Goal: Information Seeking & Learning: Check status

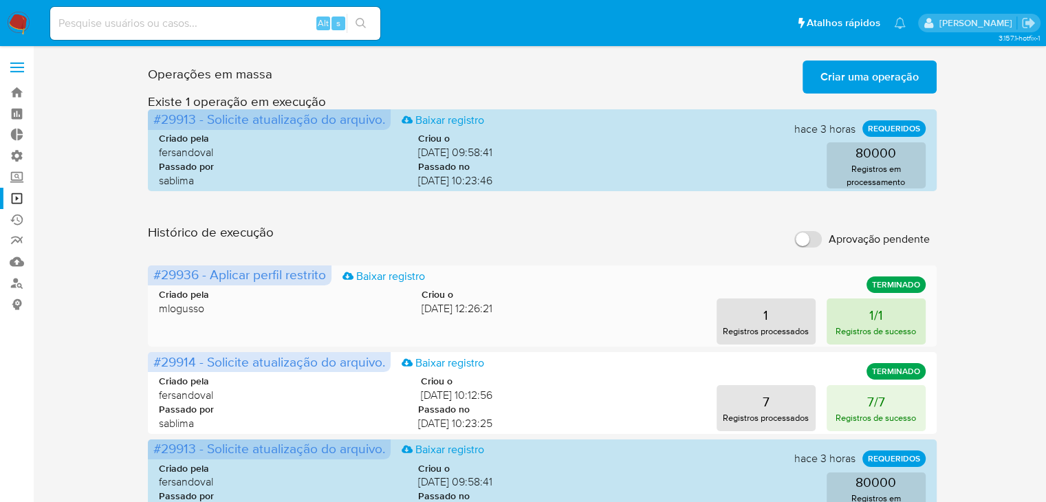
click at [863, 325] on p "Registros de sucesso" at bounding box center [876, 331] width 80 height 13
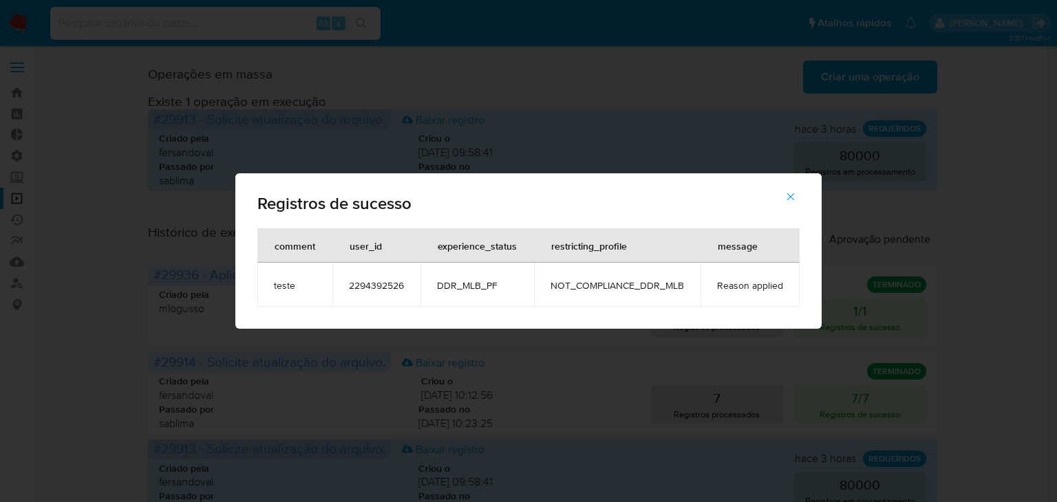
click at [795, 194] on icon "button" at bounding box center [790, 197] width 12 height 12
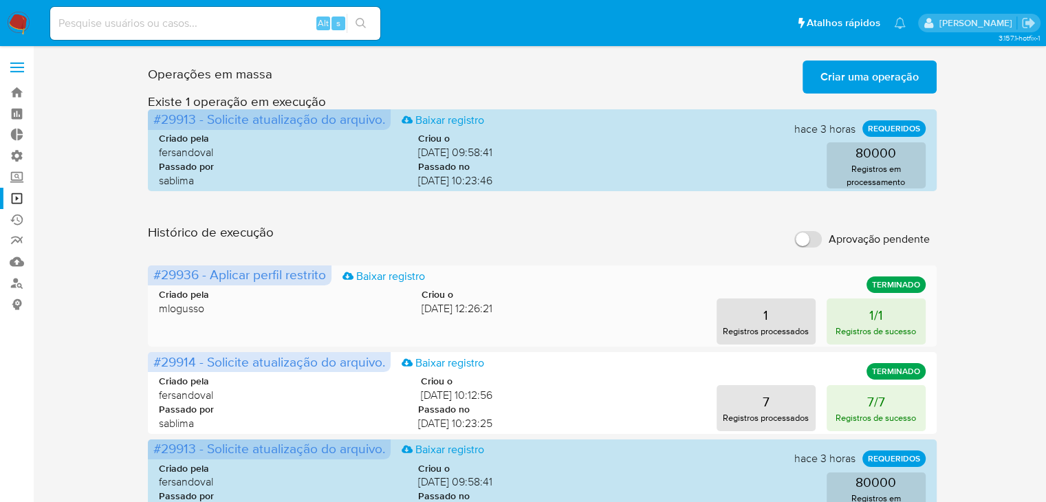
click at [845, 298] on div "Criado pela mlogusso Criou o [DATE] 12:26:21 1 Registros processados 1/1 Regist…" at bounding box center [542, 308] width 766 height 74
click at [847, 309] on button "1/1 Registros de sucesso" at bounding box center [876, 322] width 99 height 46
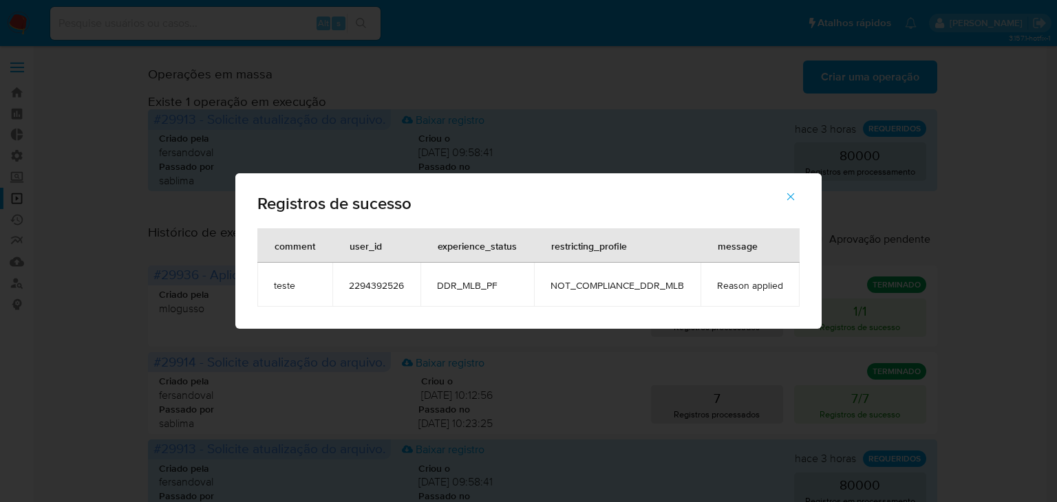
click at [374, 287] on span "2294392526" at bounding box center [376, 285] width 55 height 12
click at [44, 33] on div "Registros de sucesso comment user_id experience_status restricting_profile mess…" at bounding box center [528, 251] width 1057 height 502
click at [29, 25] on div "Registros de sucesso comment user_id experience_status restricting_profile mess…" at bounding box center [528, 251] width 1057 height 502
click at [787, 197] on icon "button" at bounding box center [790, 197] width 12 height 12
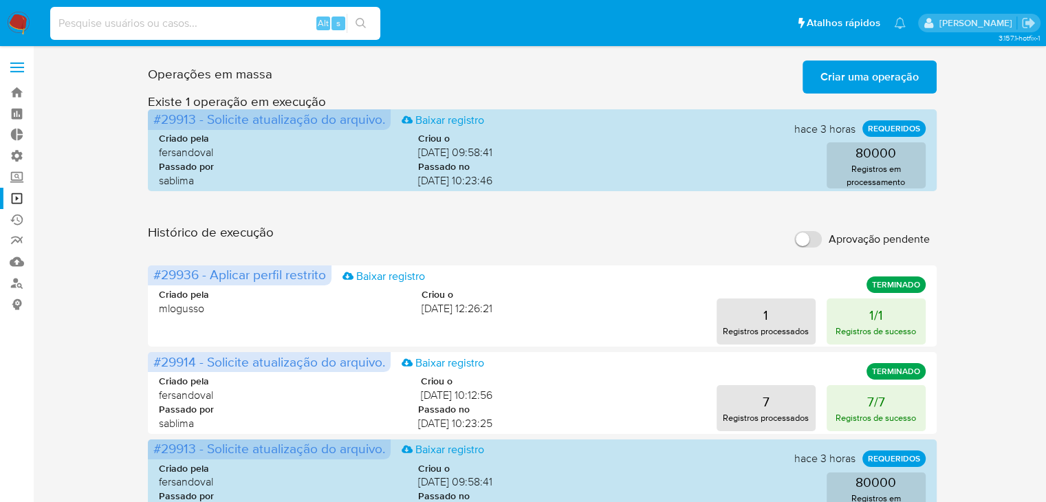
click at [182, 17] on input at bounding box center [215, 23] width 330 height 18
paste input "2294392526"
type input "2294392526"
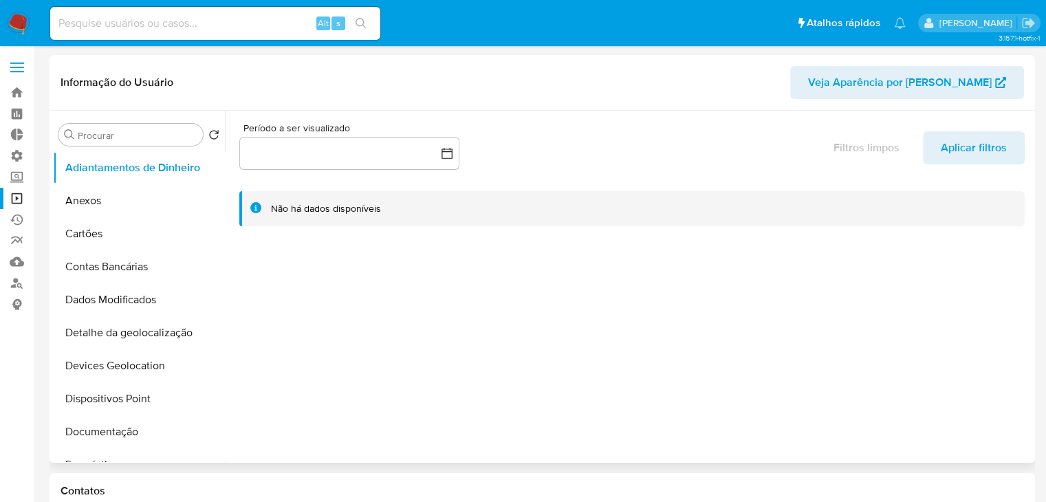
scroll to position [614, 0]
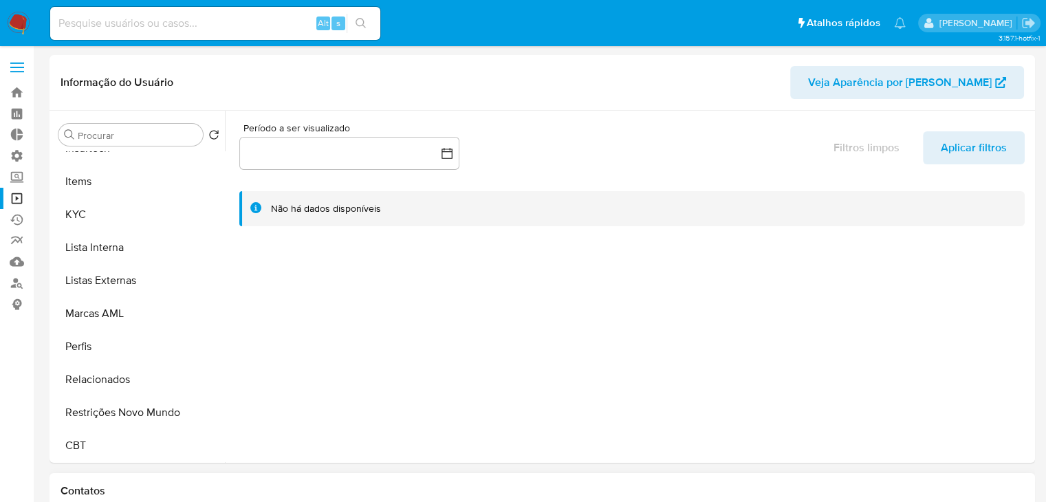
select select "10"
click at [153, 413] on button "Restrições Novo Mundo" at bounding box center [133, 412] width 161 height 33
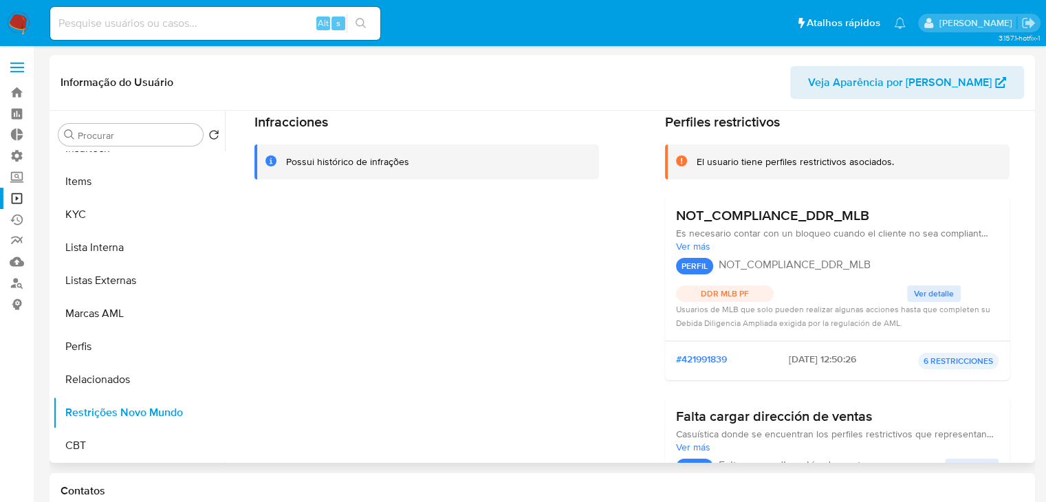
scroll to position [0, 0]
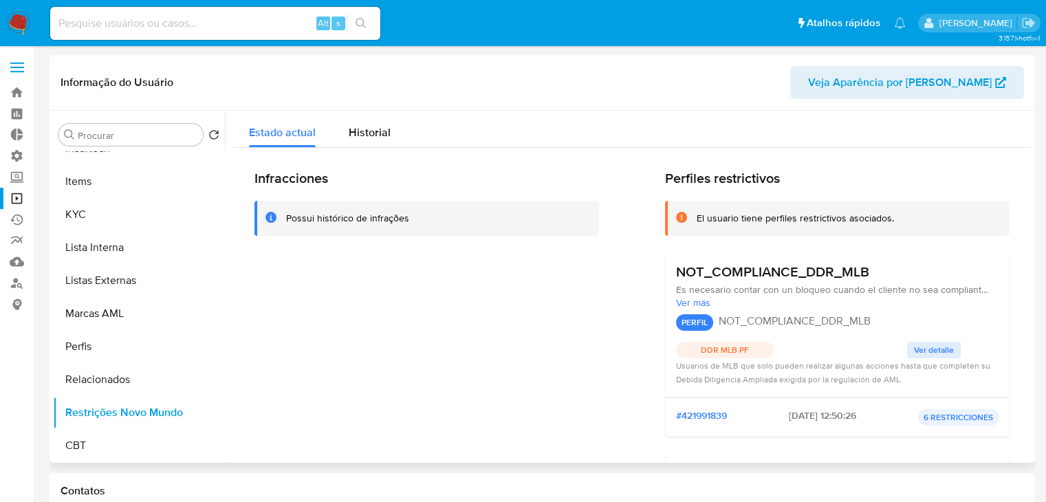
click at [938, 351] on span "Ver detalle" at bounding box center [934, 350] width 40 height 14
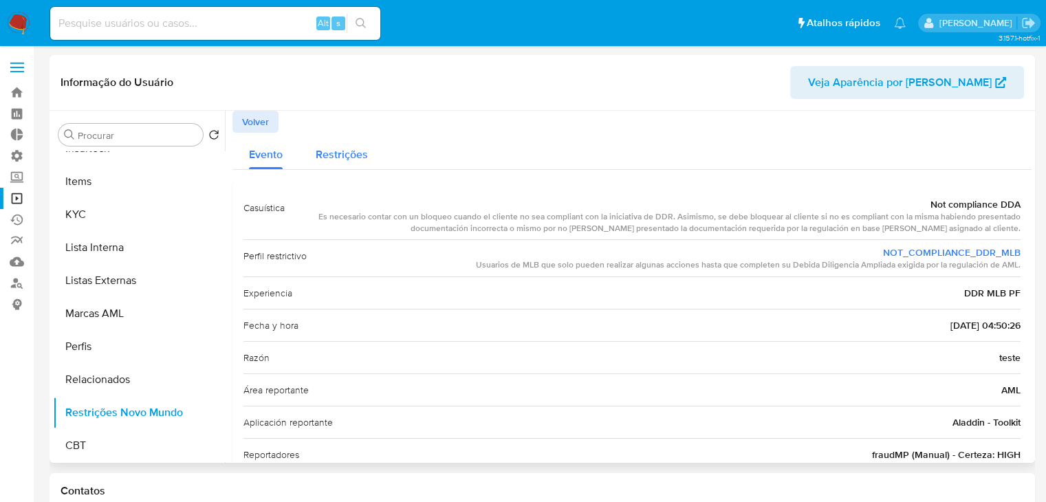
click at [316, 150] on span "Restrições" at bounding box center [342, 155] width 52 height 16
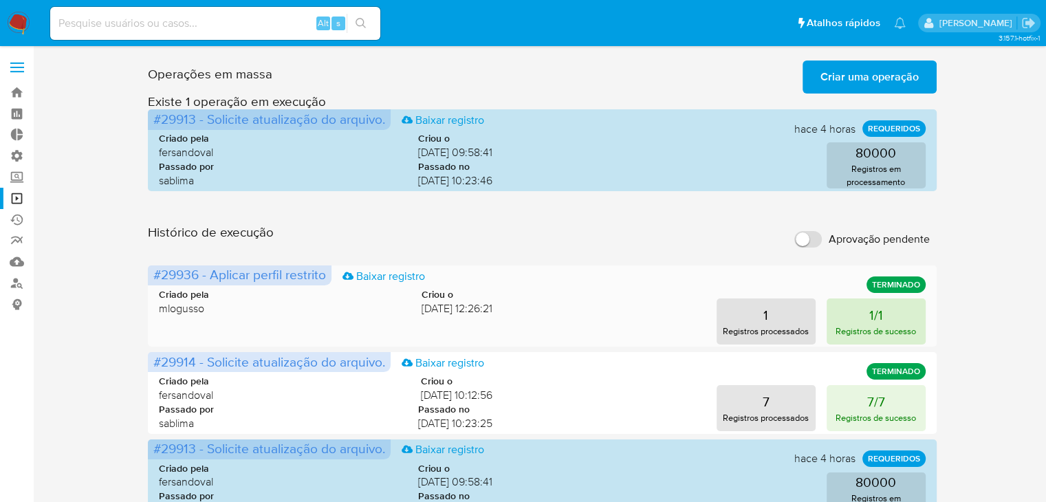
click at [893, 312] on button "1/1 Registros de sucesso" at bounding box center [876, 322] width 99 height 46
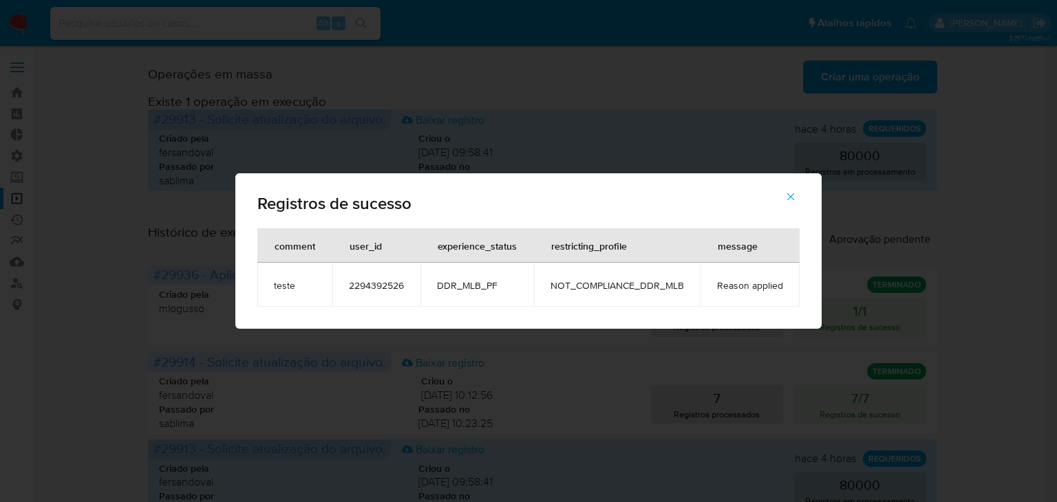
click at [793, 195] on icon "button" at bounding box center [790, 197] width 12 height 12
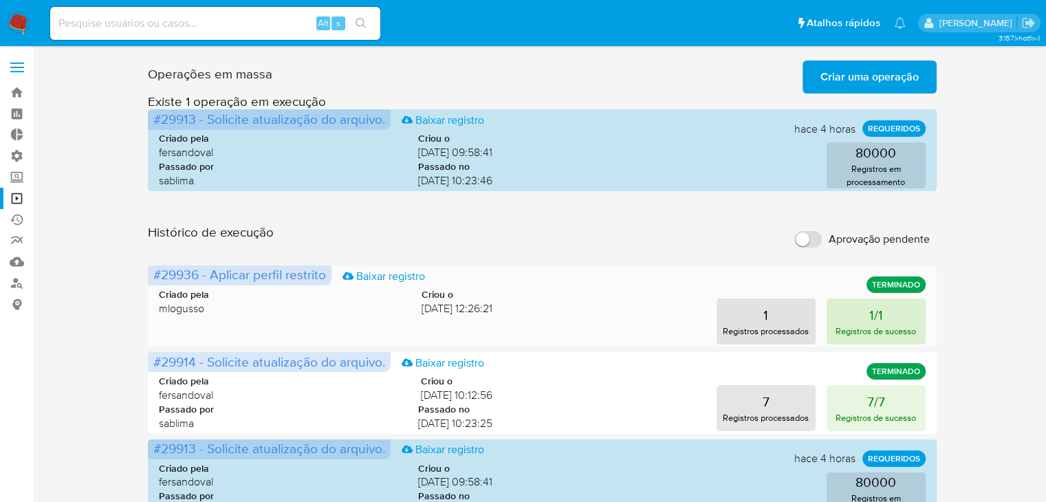
click at [836, 325] on p "Registros de sucesso" at bounding box center [876, 331] width 80 height 13
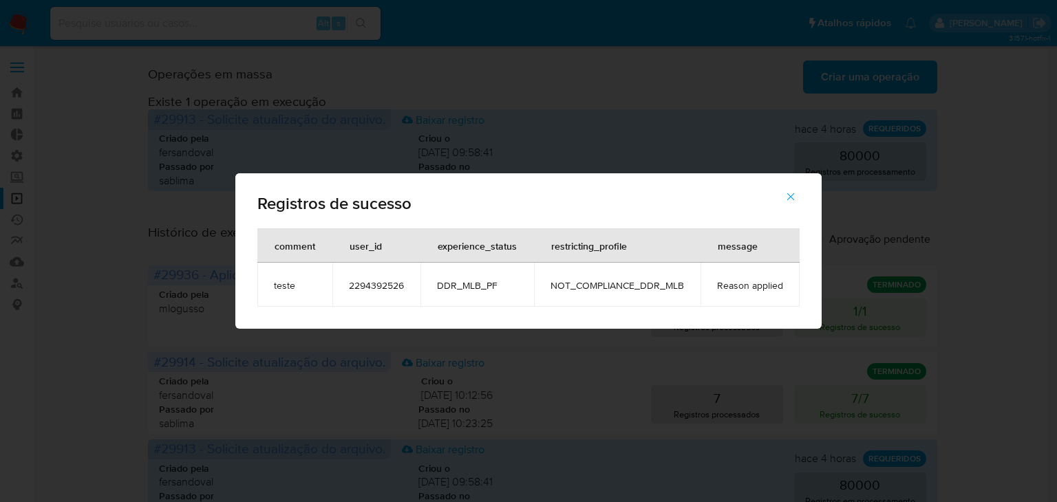
click at [392, 287] on span "2294392526" at bounding box center [376, 285] width 55 height 12
click at [790, 202] on icon "button" at bounding box center [790, 197] width 12 height 12
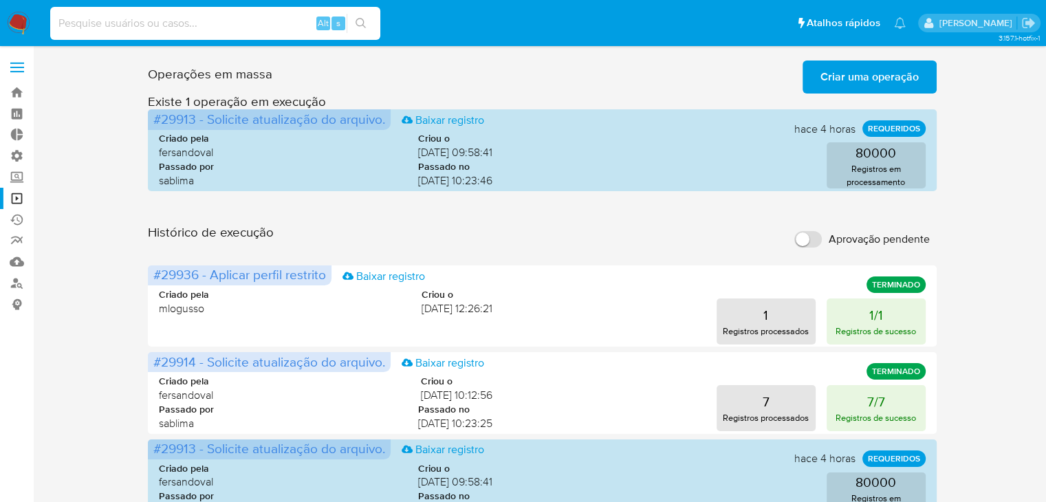
click at [206, 14] on input at bounding box center [215, 23] width 330 height 18
paste input "2294392526"
type input "2294392526"
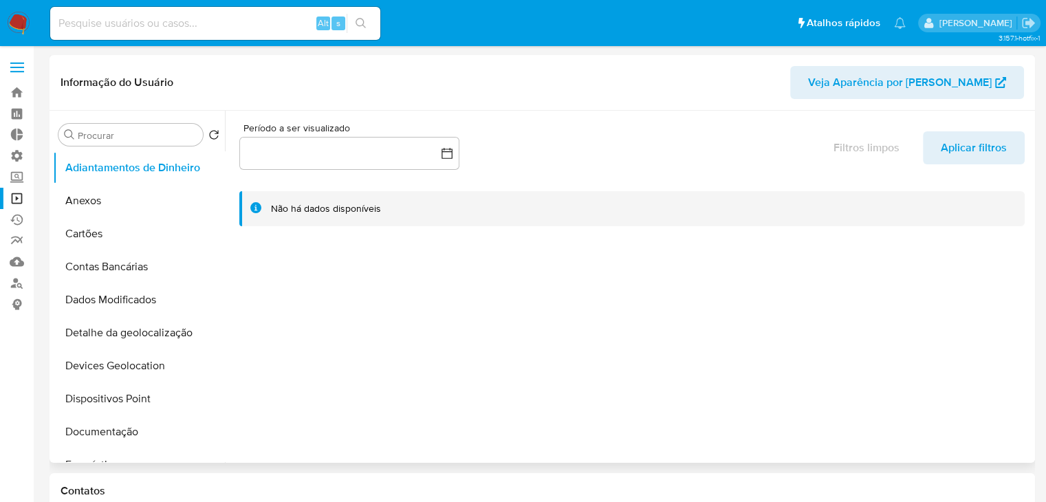
select select "10"
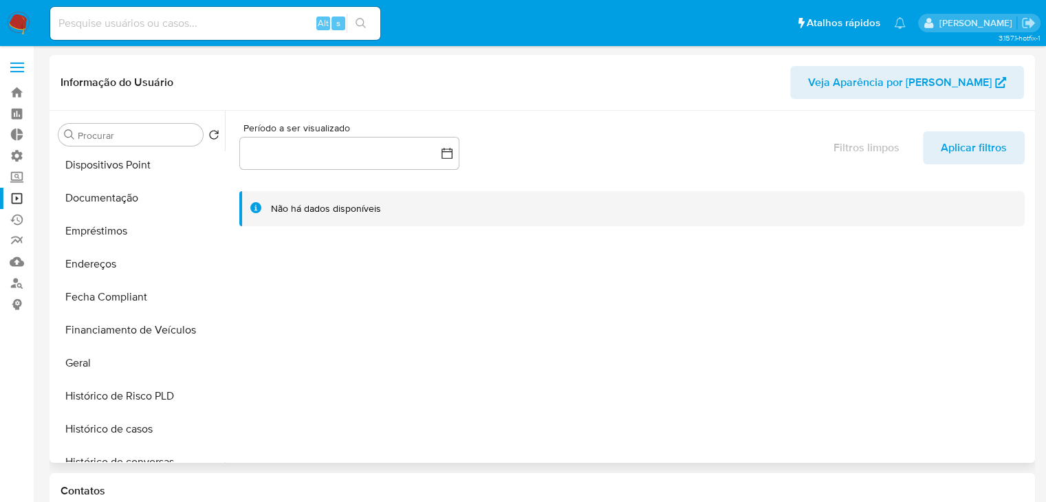
scroll to position [236, 0]
click at [156, 360] on button "Geral" at bounding box center [133, 361] width 161 height 33
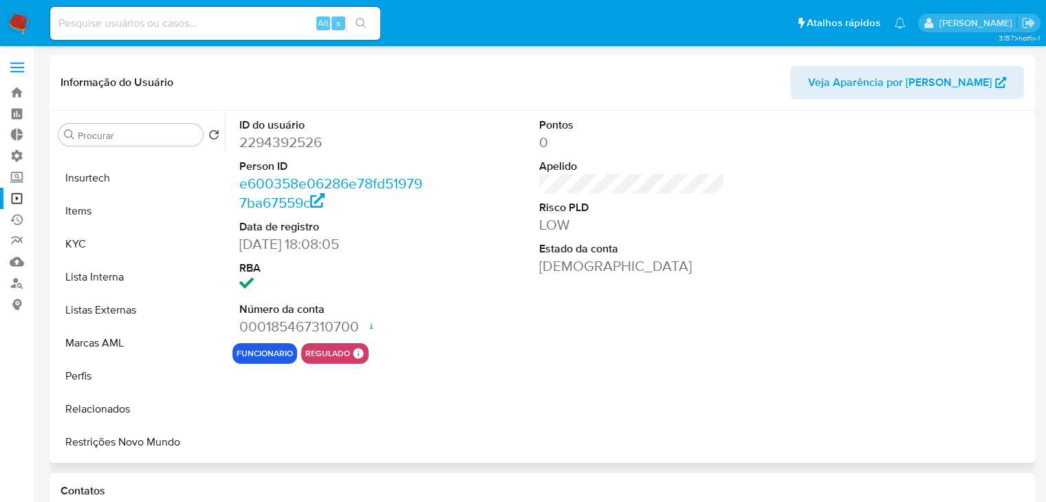
scroll to position [614, 0]
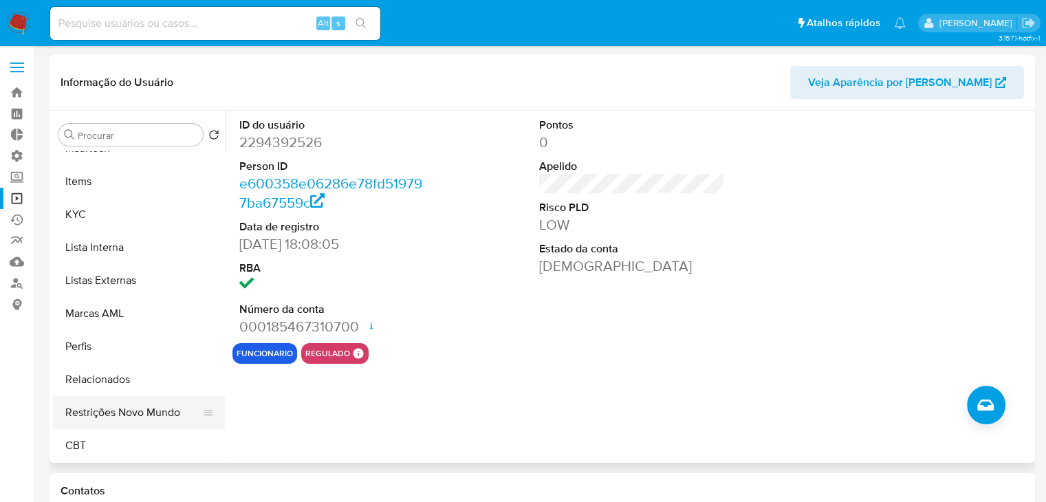
click at [117, 408] on button "Restrições Novo Mundo" at bounding box center [133, 412] width 161 height 33
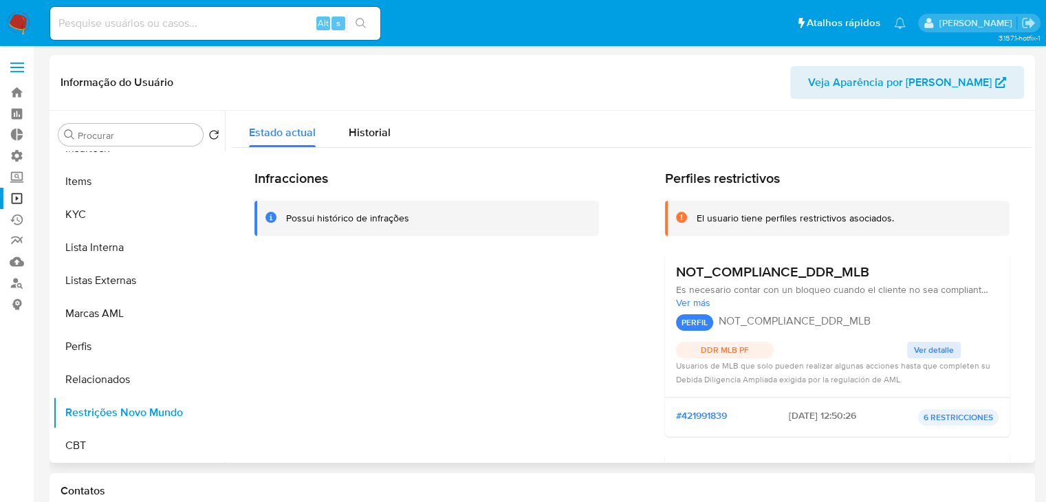
click at [934, 354] on span "Ver detalle" at bounding box center [934, 350] width 40 height 14
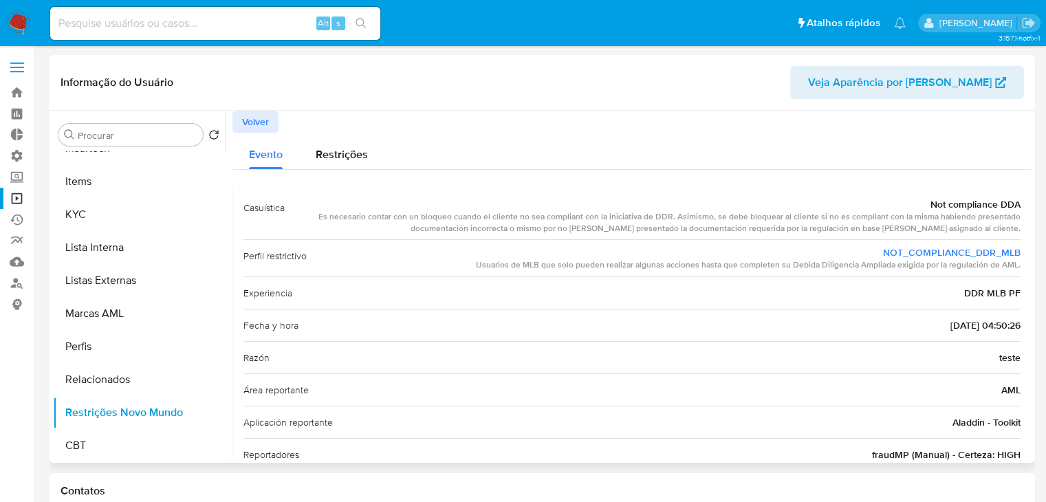
click at [253, 120] on span "Volver" at bounding box center [255, 121] width 27 height 19
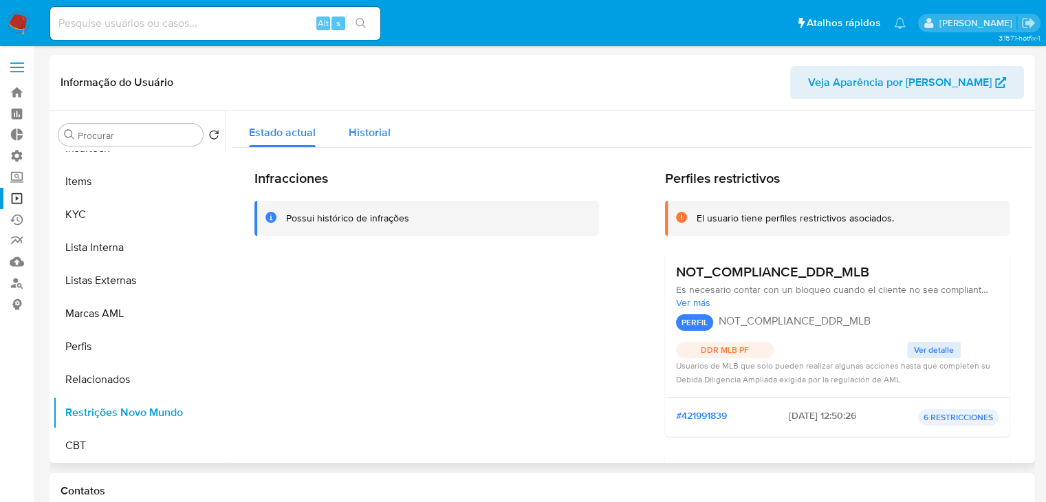
click at [376, 133] on span "Historial" at bounding box center [370, 133] width 42 height 16
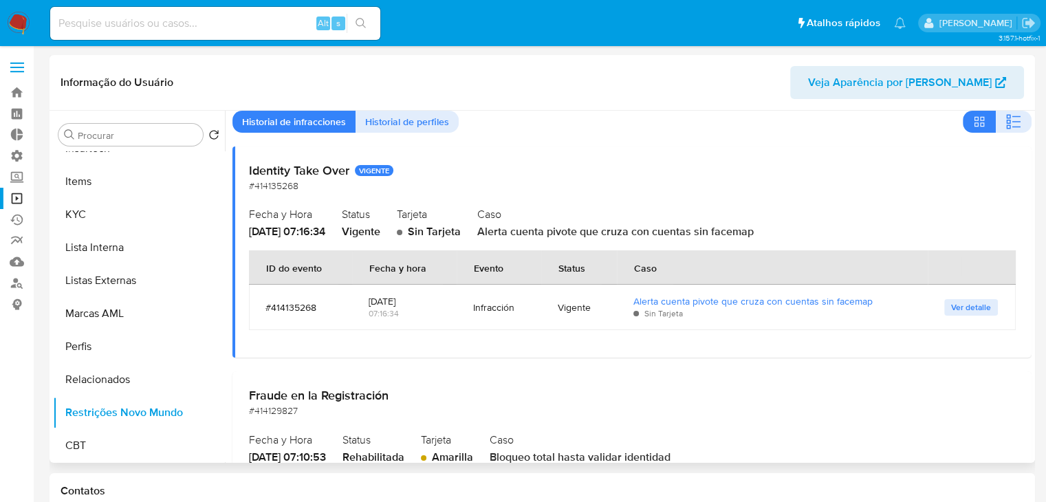
scroll to position [0, 0]
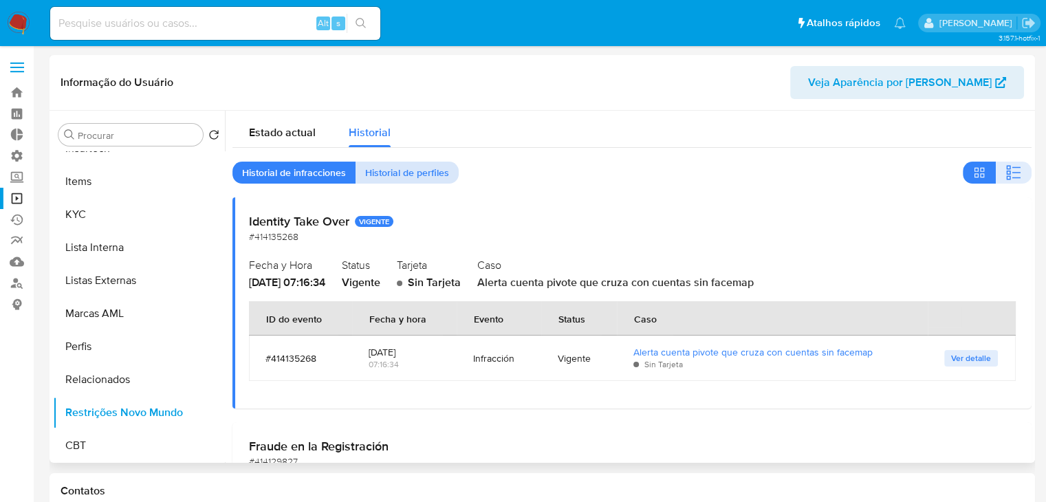
click at [399, 167] on span "Historial de perfiles" at bounding box center [407, 172] width 84 height 19
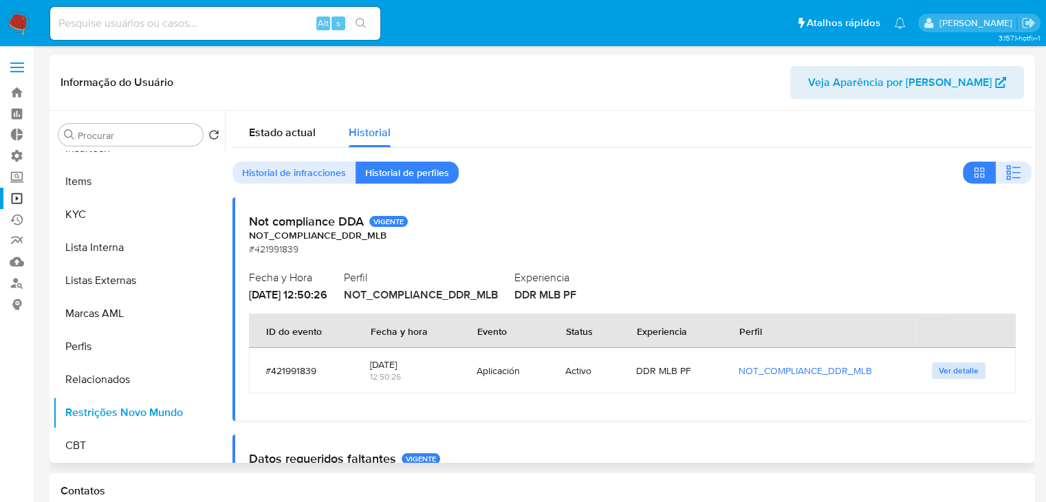
click at [939, 369] on span "Ver detalle" at bounding box center [959, 371] width 40 height 14
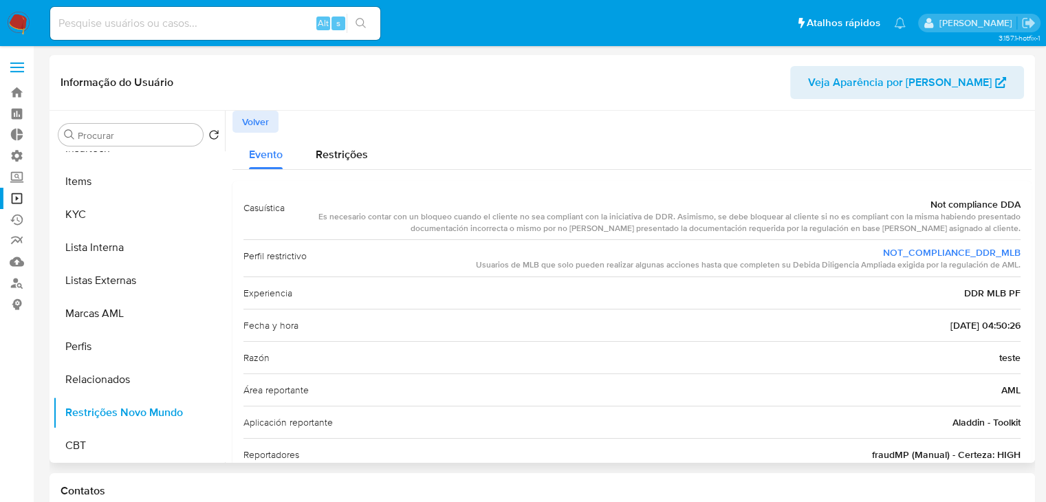
click at [261, 129] on span "Volver" at bounding box center [255, 121] width 27 height 19
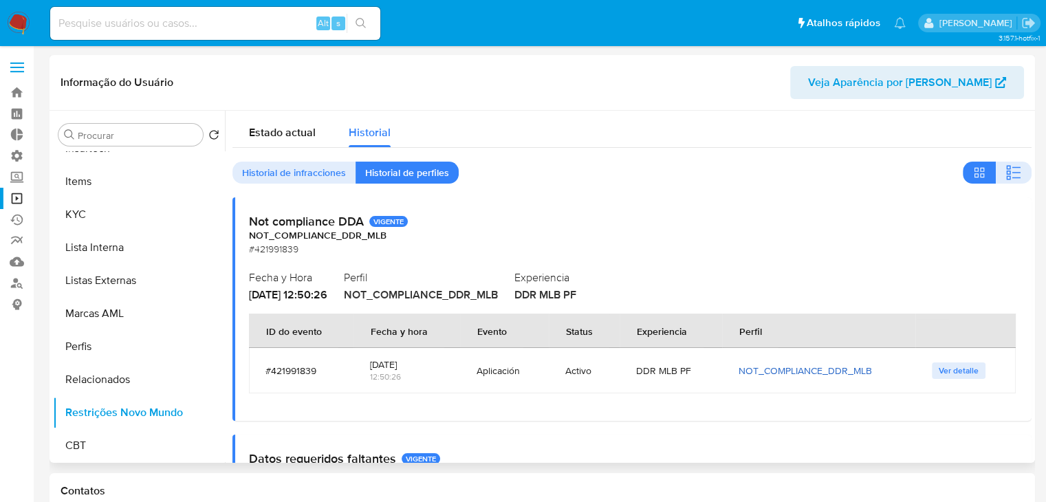
click at [759, 369] on link "NOT_COMPLIANCE_DDR_MLB" at bounding box center [805, 371] width 133 height 14
